Goal: Task Accomplishment & Management: Manage account settings

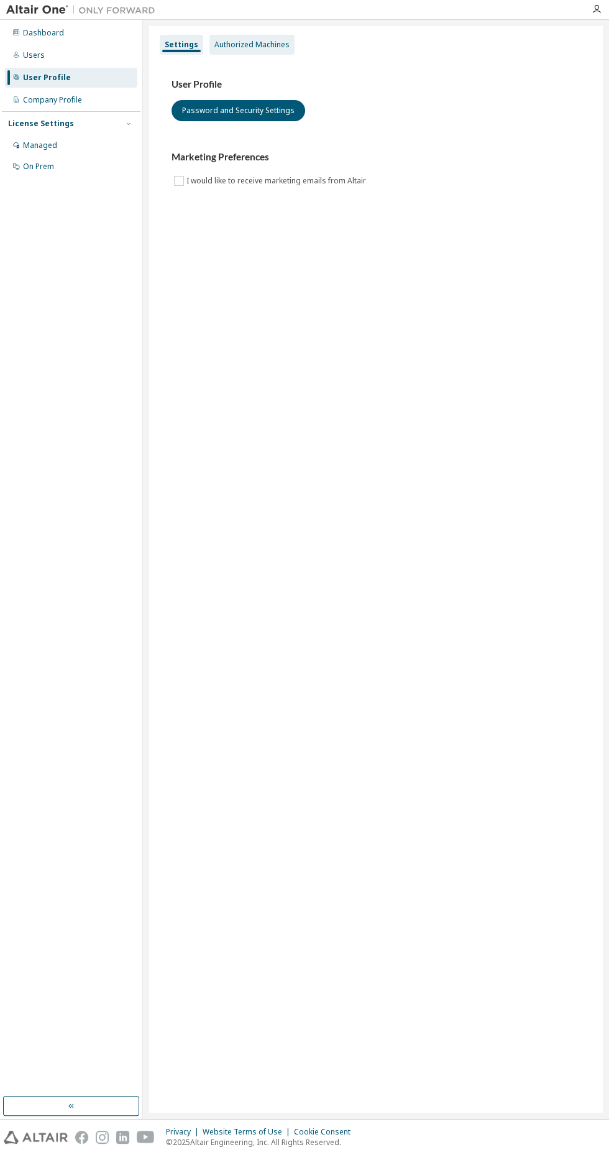
click at [252, 44] on div "Authorized Machines" at bounding box center [251, 45] width 75 height 10
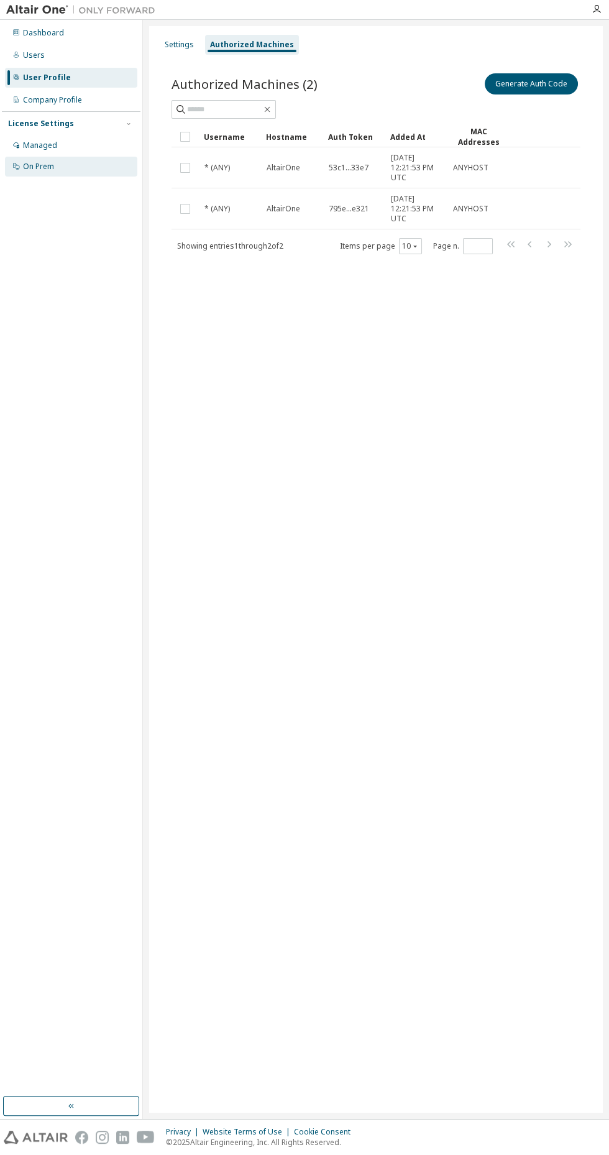
click at [22, 168] on div "On Prem" at bounding box center [71, 167] width 132 height 20
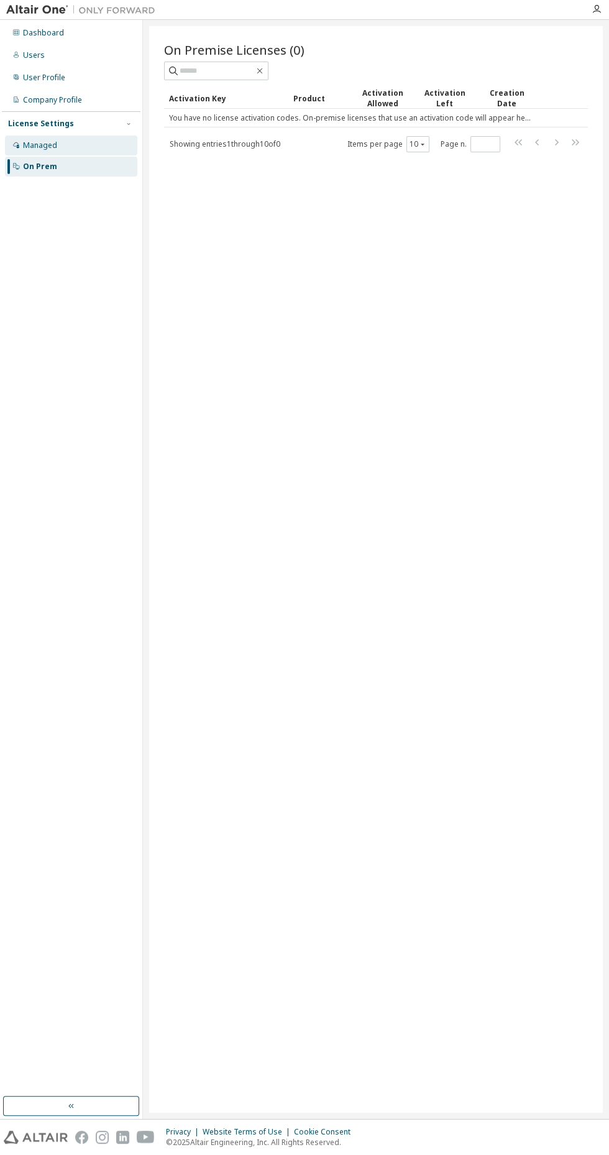
click at [30, 146] on div "Managed" at bounding box center [40, 145] width 34 height 10
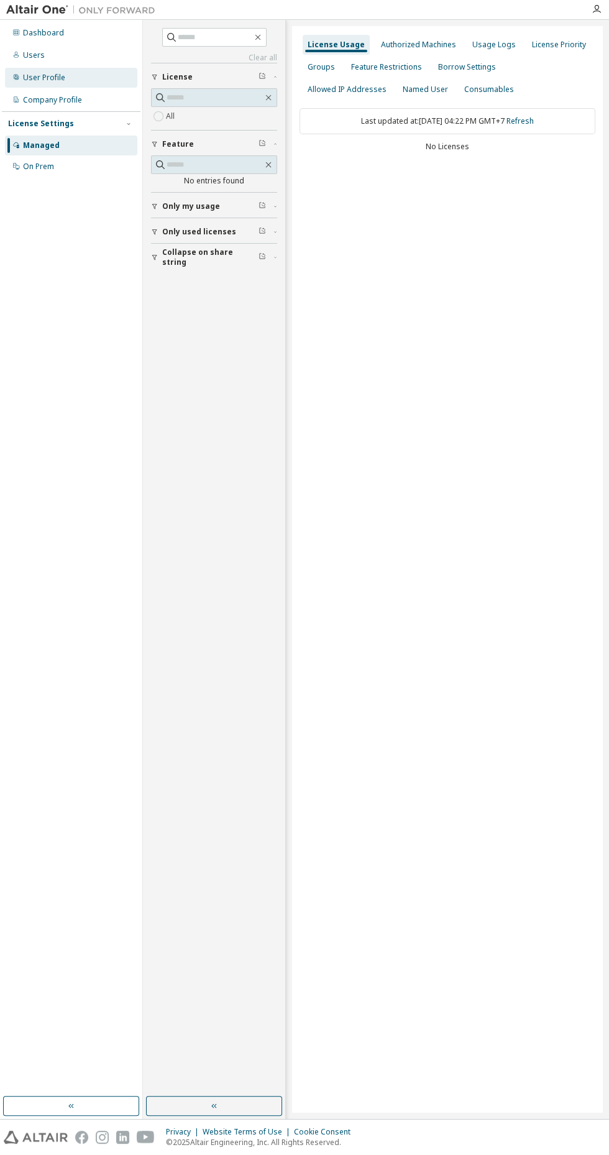
click at [32, 82] on div "User Profile" at bounding box center [44, 78] width 42 height 10
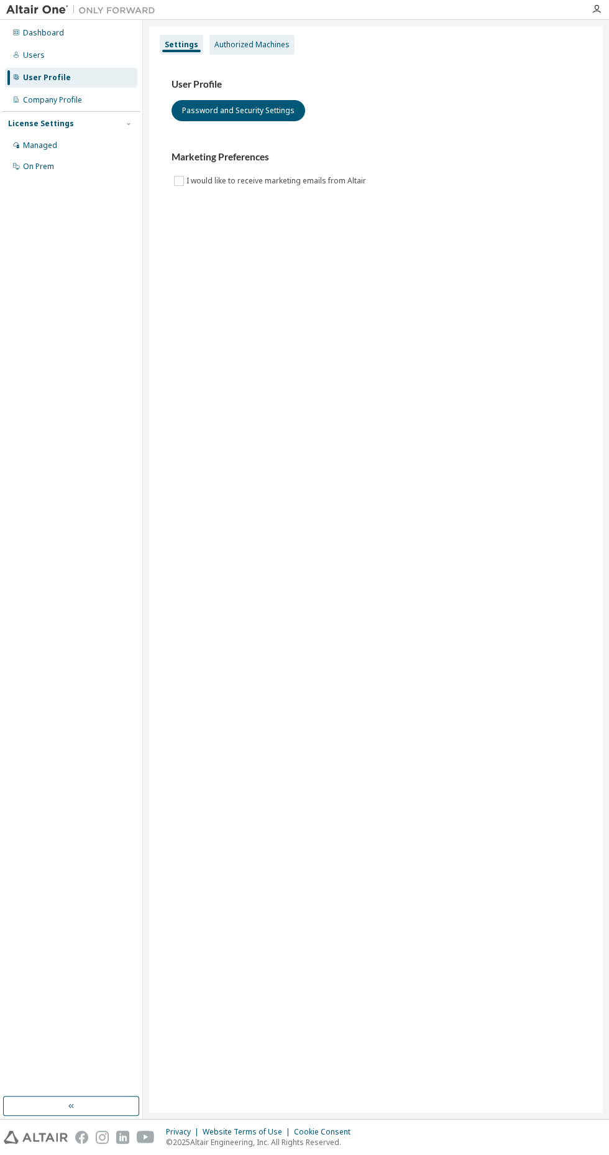
click at [231, 42] on div "Authorized Machines" at bounding box center [251, 45] width 75 height 10
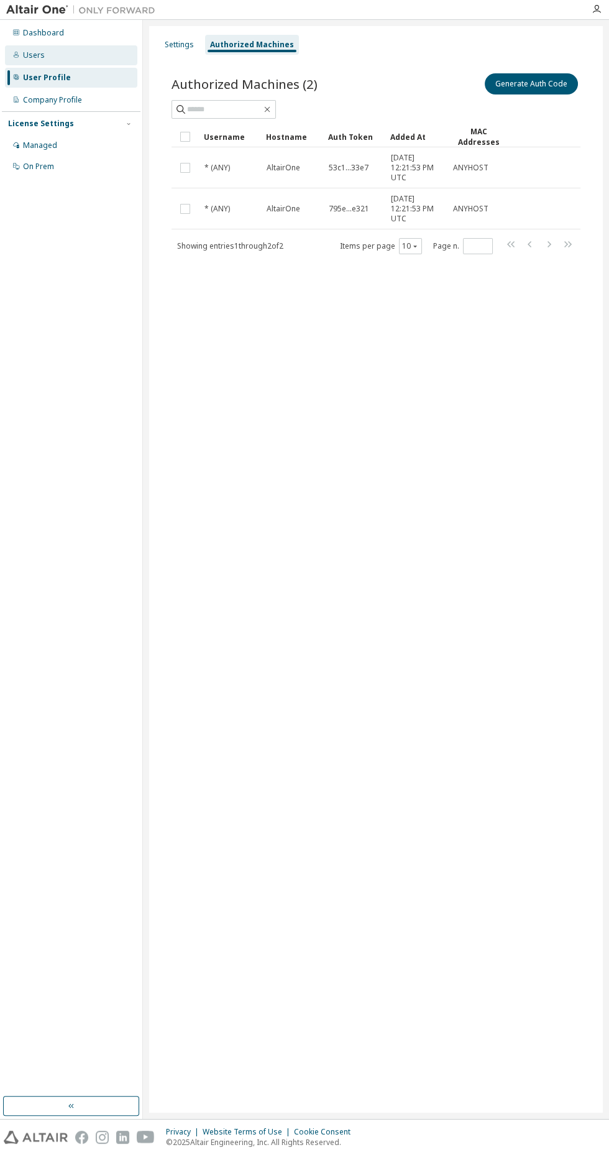
click at [27, 60] on div "Users" at bounding box center [34, 55] width 22 height 10
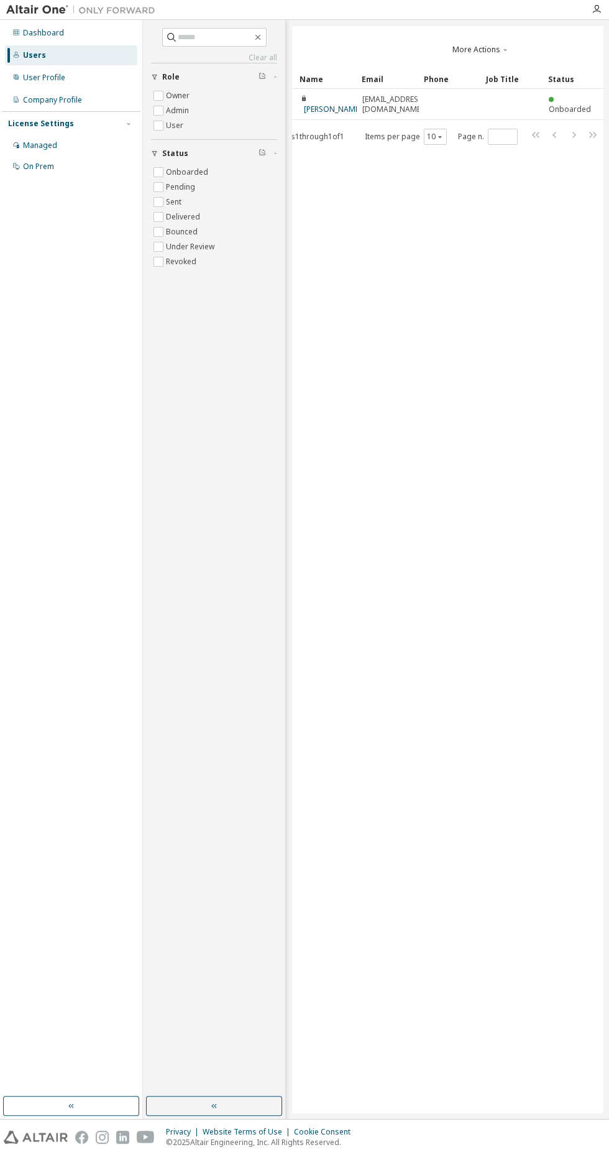
scroll to position [0, 77]
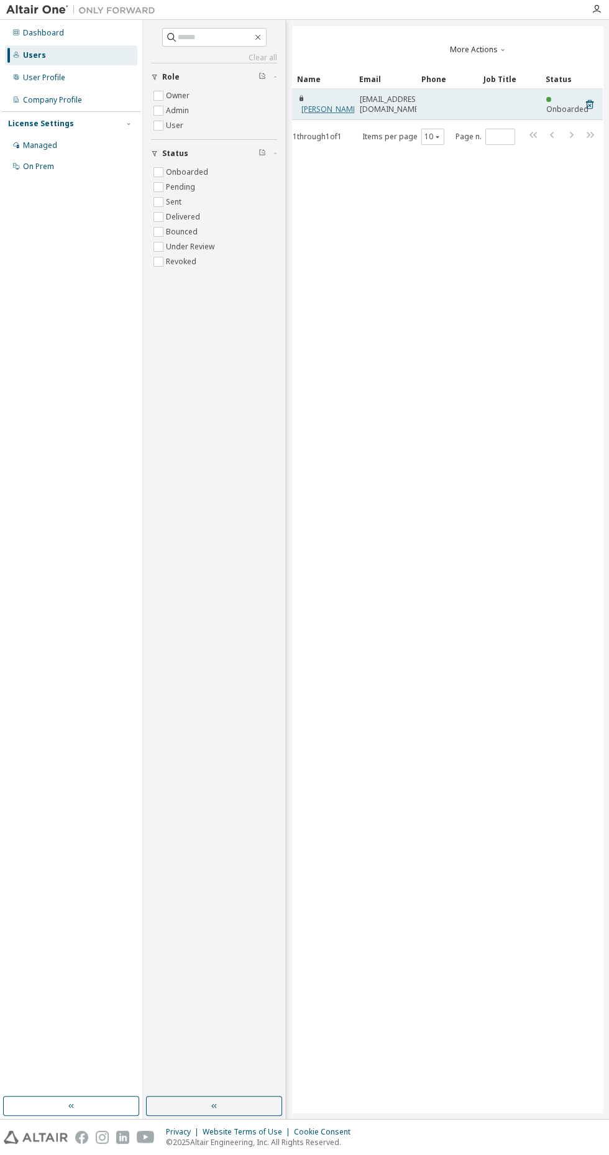
click at [322, 104] on link "irvan maulana" at bounding box center [331, 109] width 58 height 11
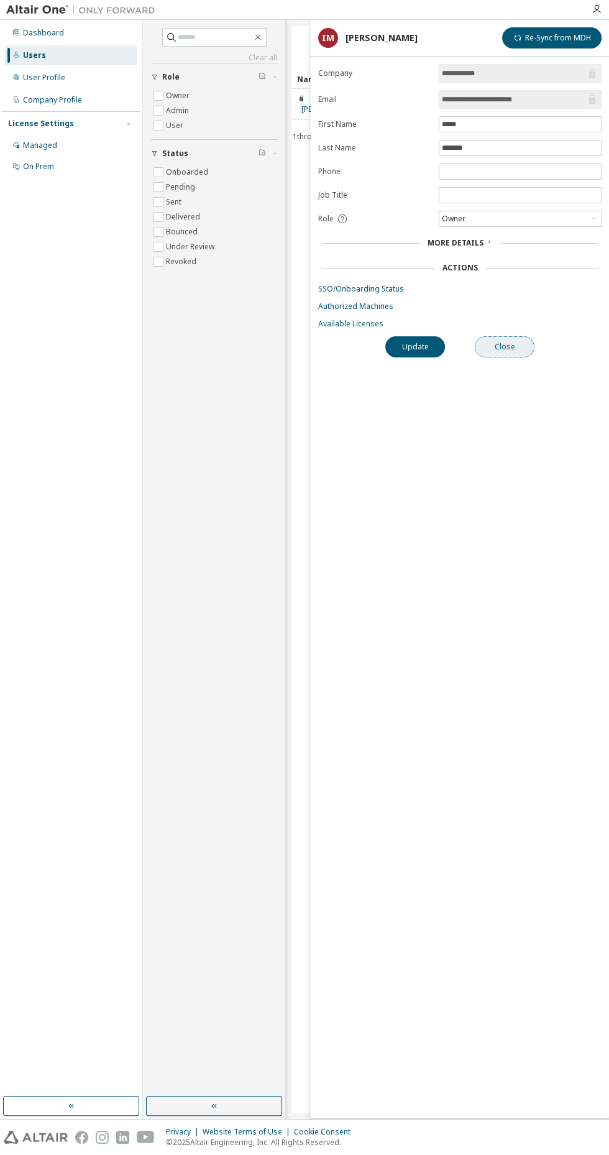
click at [504, 344] on button "Close" at bounding box center [505, 346] width 60 height 21
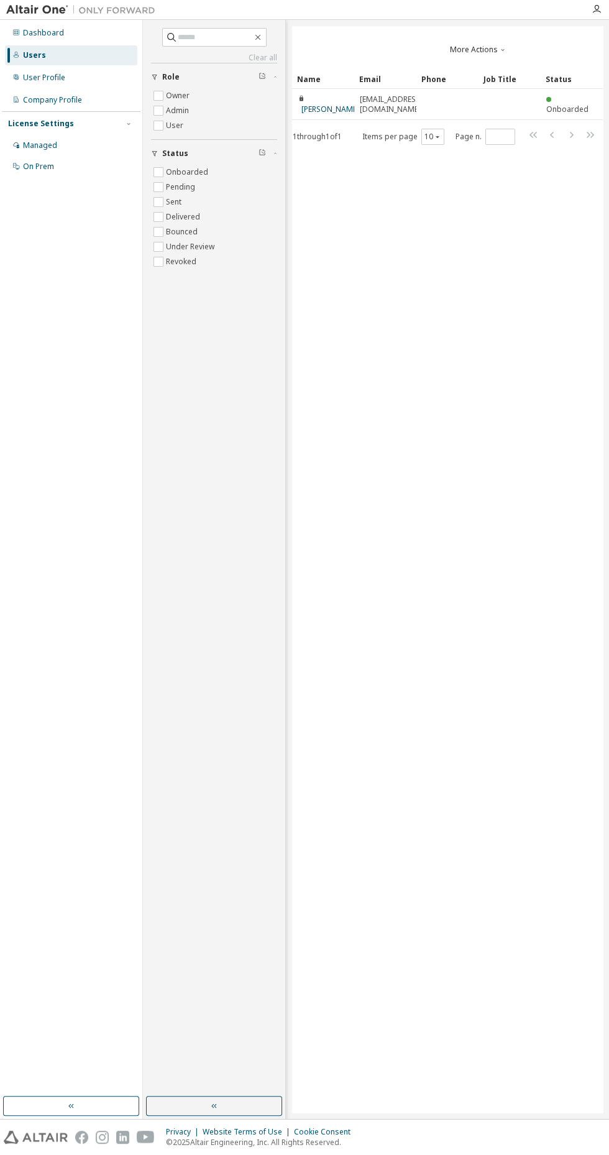
click at [33, 55] on div "Users" at bounding box center [34, 55] width 23 height 10
click at [16, 100] on icon at bounding box center [16, 99] width 4 height 6
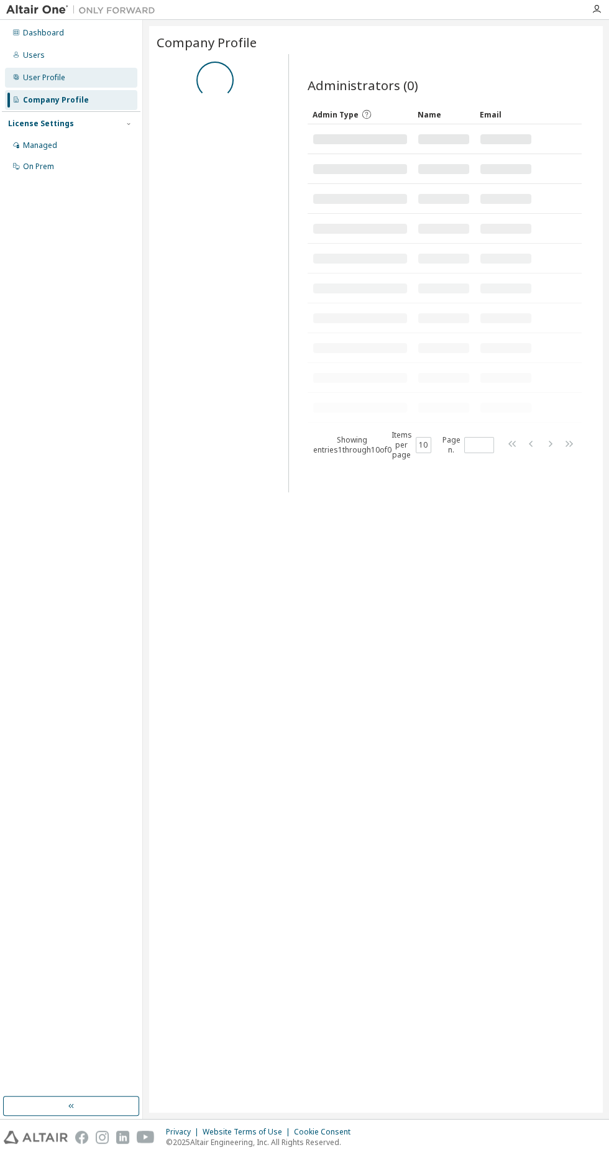
click at [21, 82] on div "User Profile" at bounding box center [71, 78] width 132 height 20
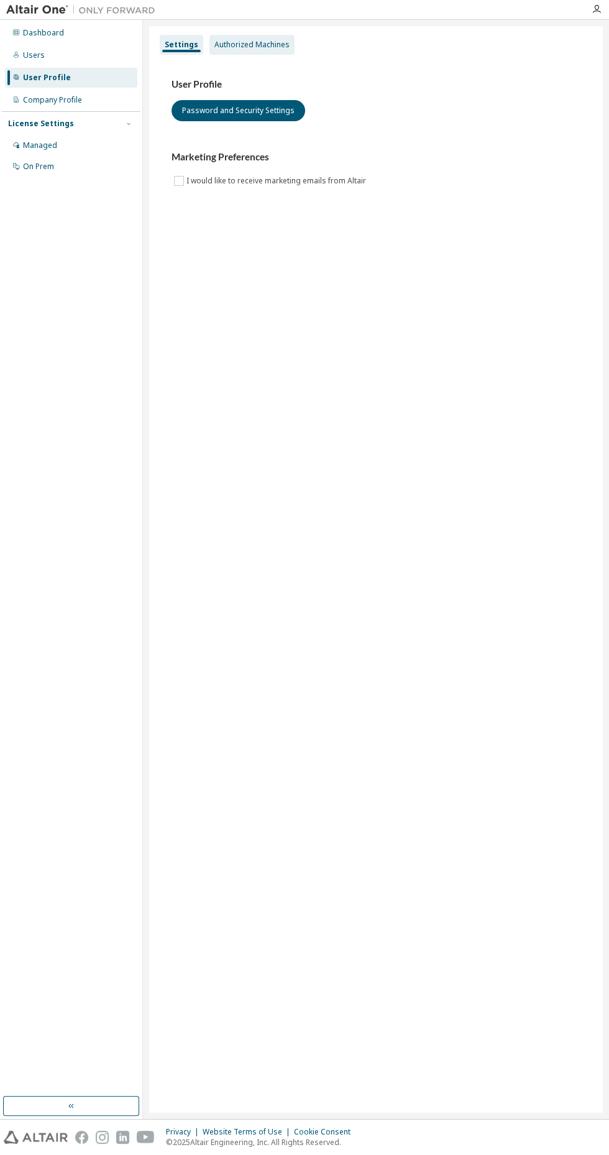
click at [234, 42] on div "Authorized Machines" at bounding box center [251, 45] width 75 height 10
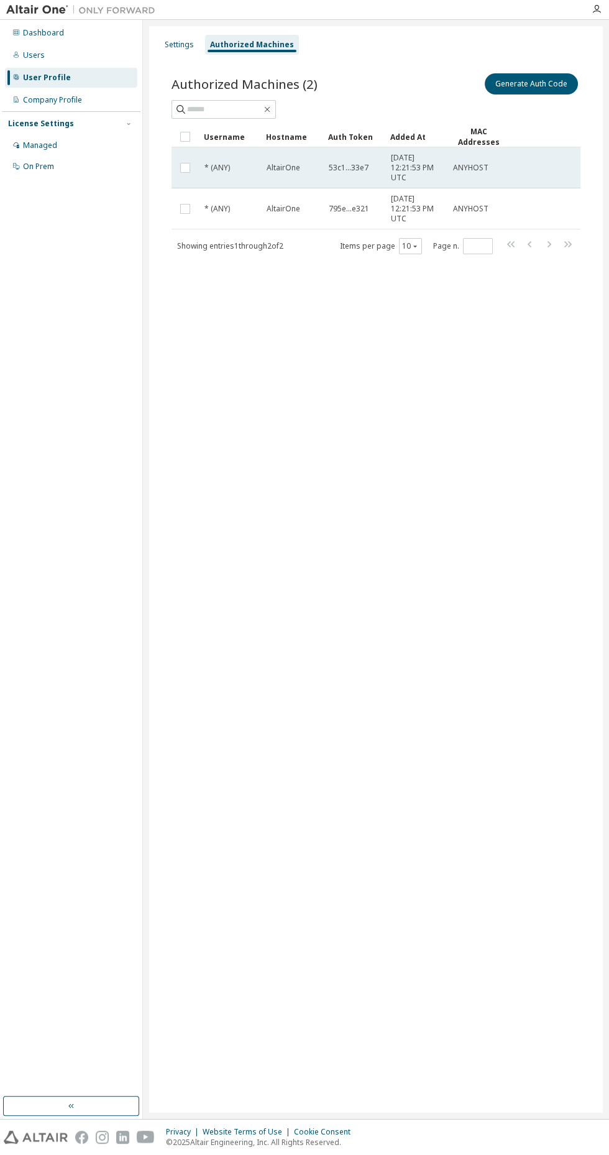
click at [287, 168] on span "AltairOne" at bounding box center [284, 168] width 34 height 10
